Goal: Communication & Community: Answer question/provide support

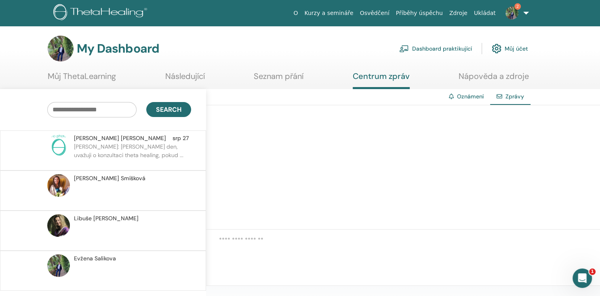
click at [255, 166] on div at bounding box center [403, 167] width 394 height 124
click at [140, 146] on p "Filip: Dobrý den, uvažuji o konzultaci theta healing, pokud ..." at bounding box center [132, 154] width 117 height 24
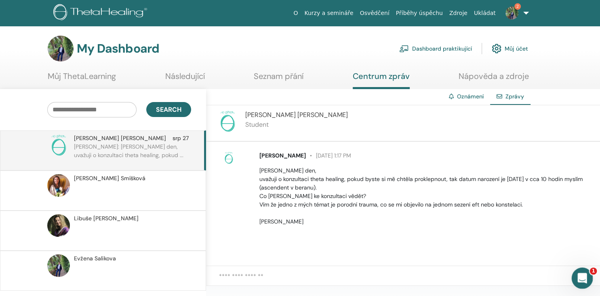
click at [579, 274] on icon "Open Intercom Messenger" at bounding box center [581, 276] width 13 height 13
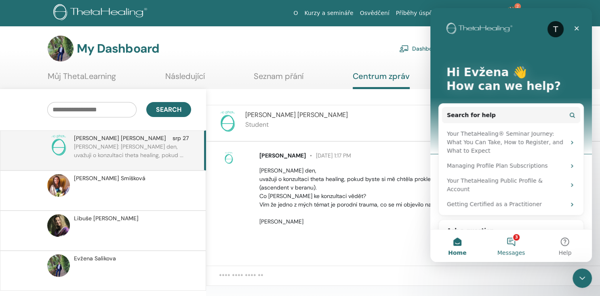
click at [514, 238] on button "3 Messages" at bounding box center [511, 245] width 54 height 32
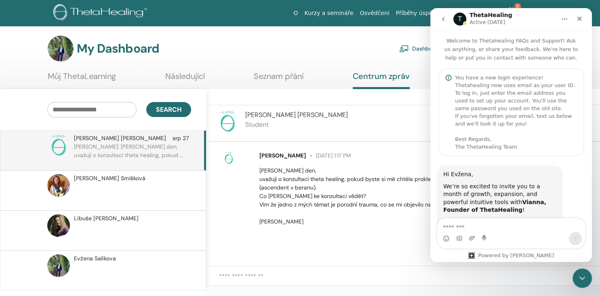
click at [444, 18] on icon "go back" at bounding box center [443, 19] width 6 height 6
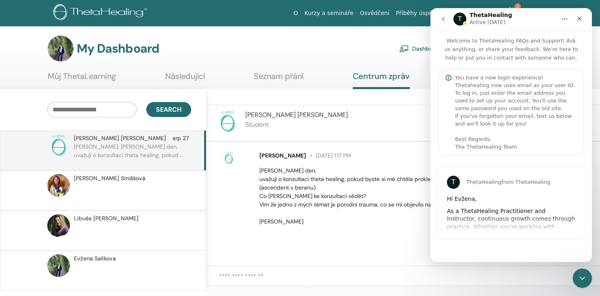
click at [444, 17] on icon "go back" at bounding box center [443, 19] width 6 height 6
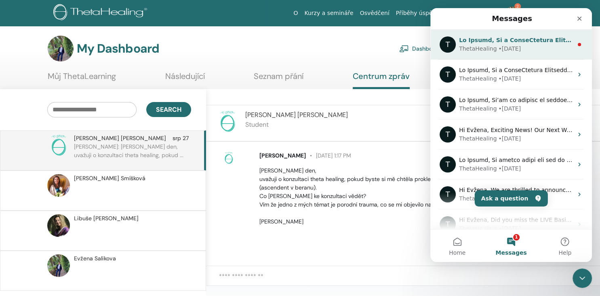
click at [499, 45] on div "• 22w ago" at bounding box center [510, 48] width 23 height 8
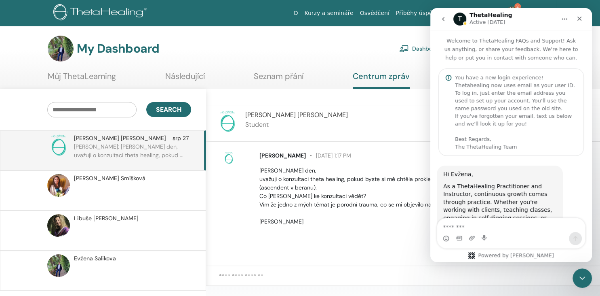
scroll to position [448, 0]
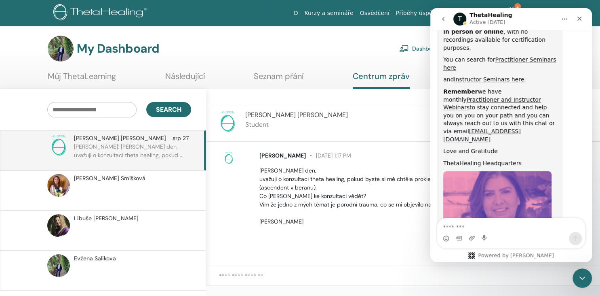
click at [445, 18] on icon "go back" at bounding box center [443, 19] width 6 height 6
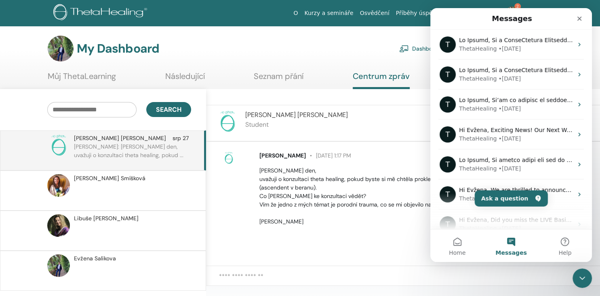
scroll to position [0, 0]
click at [581, 19] on icon "Close" at bounding box center [580, 18] width 6 height 6
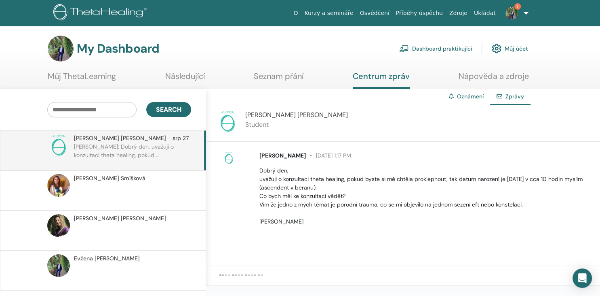
click at [516, 11] on img at bounding box center [512, 12] width 13 height 13
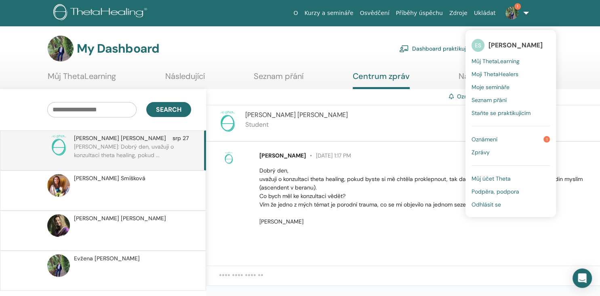
click at [488, 141] on span "Oznámení" at bounding box center [485, 138] width 26 height 7
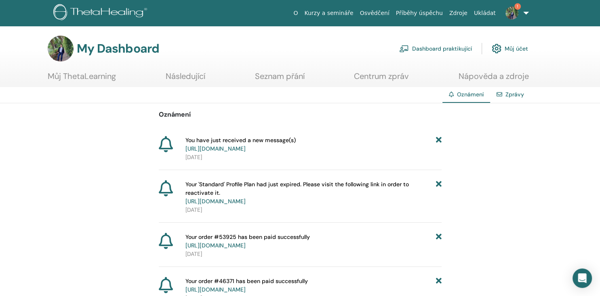
click at [211, 148] on link "[URL][DOMAIN_NAME]" at bounding box center [216, 148] width 60 height 7
